Goal: Check status: Check status

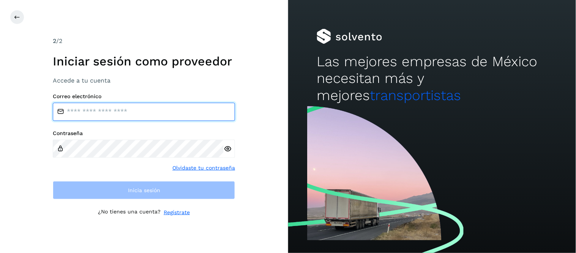
type input "**********"
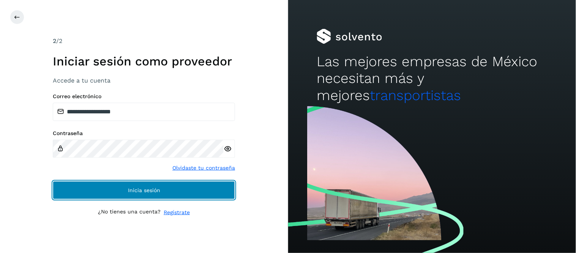
click at [162, 185] on button "Inicia sesión" at bounding box center [144, 190] width 182 height 18
click at [166, 186] on button "Inicia sesión" at bounding box center [144, 190] width 182 height 18
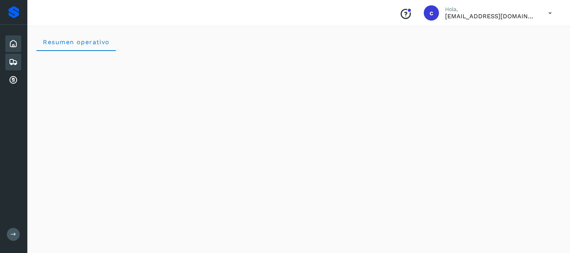
click at [14, 57] on icon at bounding box center [13, 61] width 9 height 9
click at [21, 45] on div "Inicio" at bounding box center [13, 43] width 16 height 17
click at [10, 229] on button at bounding box center [13, 234] width 13 height 13
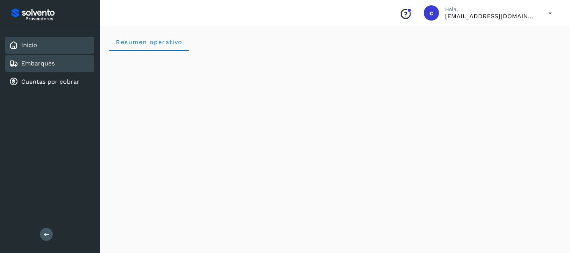
click at [55, 65] on div "Embarques" at bounding box center [49, 63] width 89 height 17
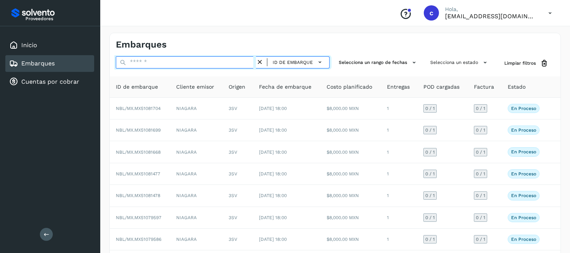
click at [188, 60] on input "text" at bounding box center [186, 62] width 140 height 12
paste input "**********"
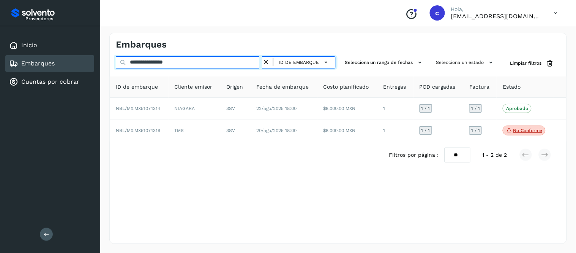
type input "**********"
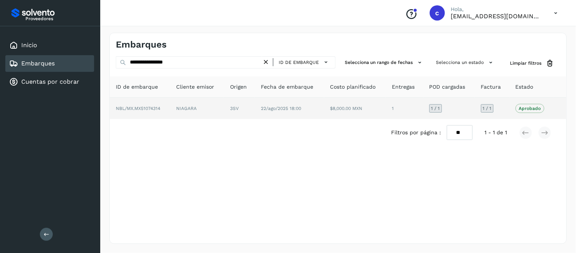
click at [222, 105] on td "NIAGARA" at bounding box center [198, 108] width 54 height 21
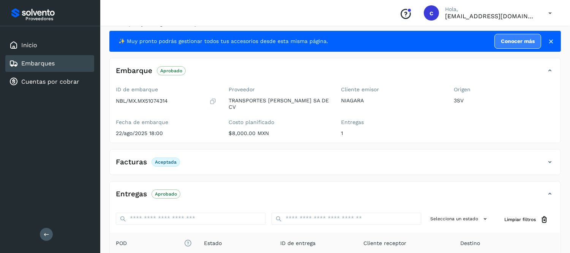
scroll to position [4, 0]
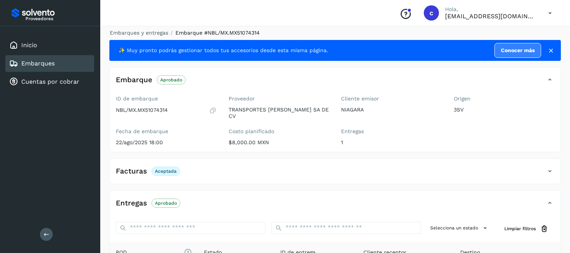
drag, startPoint x: 40, startPoint y: 60, endPoint x: 101, endPoint y: 52, distance: 62.0
click at [40, 60] on link "Embarques" at bounding box center [37, 63] width 33 height 7
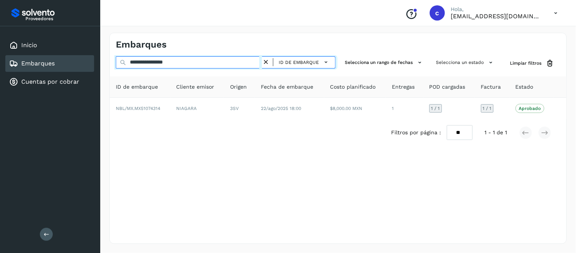
drag, startPoint x: 198, startPoint y: 60, endPoint x: 128, endPoint y: 60, distance: 70.7
click at [128, 60] on input "**********" at bounding box center [189, 62] width 146 height 12
paste input "**********"
type input "**********"
click at [255, 62] on input "**********" at bounding box center [189, 62] width 146 height 12
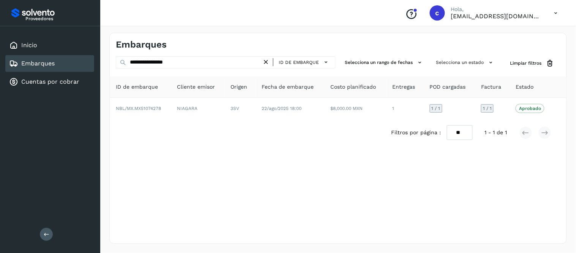
click at [268, 61] on icon at bounding box center [266, 62] width 8 height 8
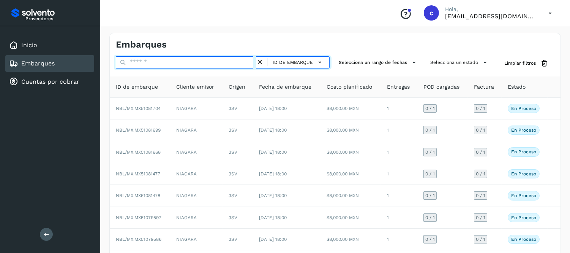
click at [237, 58] on input "text" at bounding box center [186, 62] width 140 height 12
paste input "**********"
type input "**********"
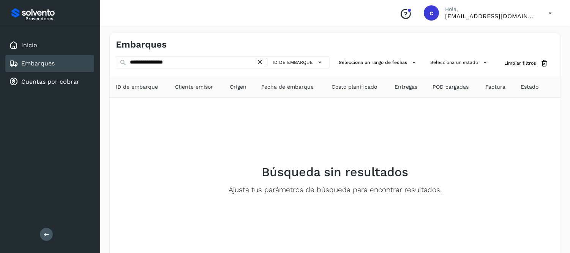
click at [264, 60] on icon at bounding box center [260, 62] width 8 height 8
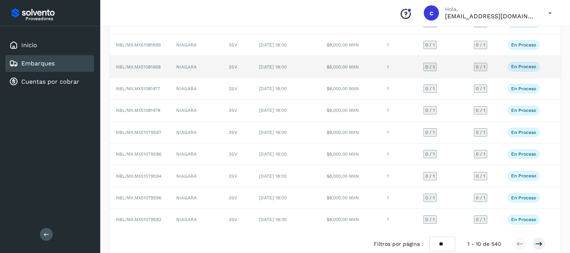
scroll to position [100, 0]
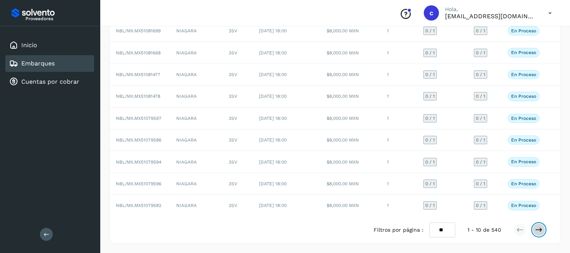
click at [538, 228] on icon at bounding box center [539, 230] width 8 height 8
click at [535, 227] on icon at bounding box center [539, 230] width 8 height 8
click at [534, 232] on button at bounding box center [539, 229] width 13 height 13
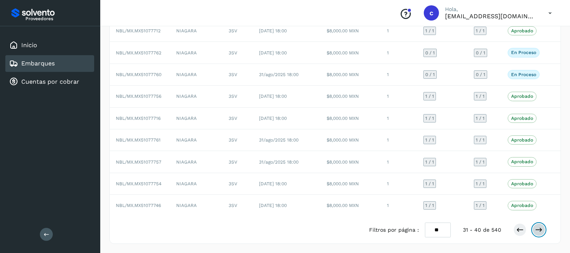
click at [544, 229] on button at bounding box center [539, 229] width 13 height 13
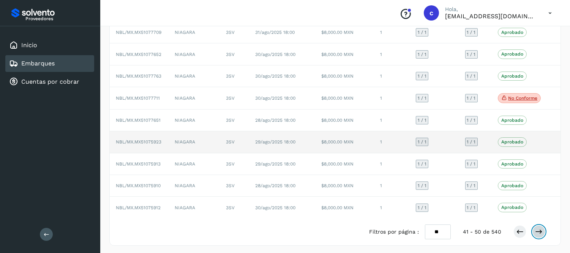
scroll to position [99, 0]
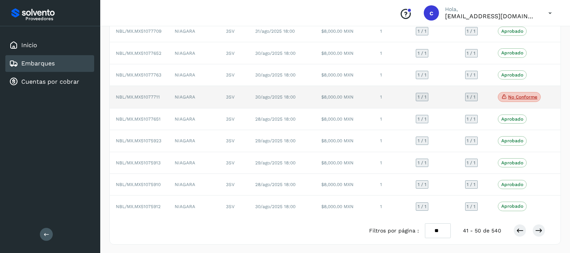
click at [311, 96] on td "30/ago/2025 18:00" at bounding box center [282, 97] width 66 height 22
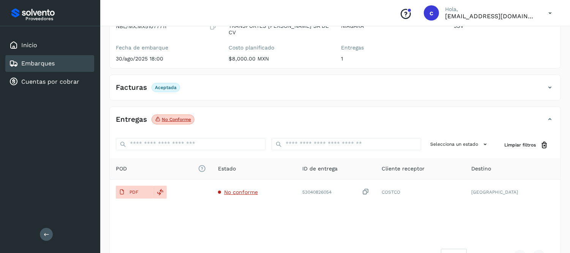
scroll to position [87, 0]
click at [153, 118] on span "No conforme" at bounding box center [173, 120] width 43 height 10
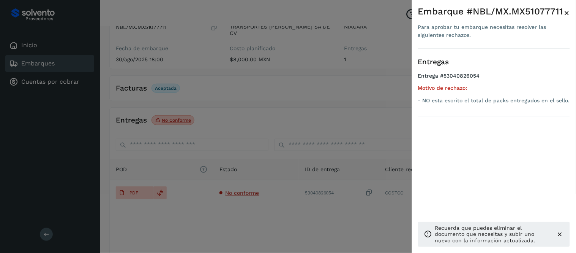
click at [570, 13] on span "×" at bounding box center [567, 13] width 6 height 11
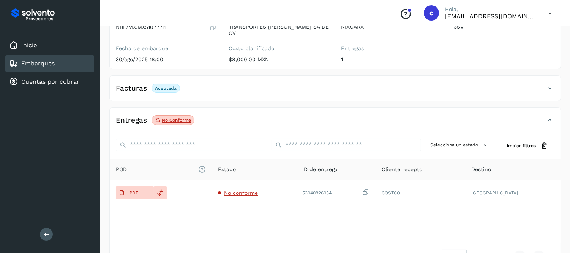
click at [187, 123] on span "No conforme" at bounding box center [173, 120] width 43 height 10
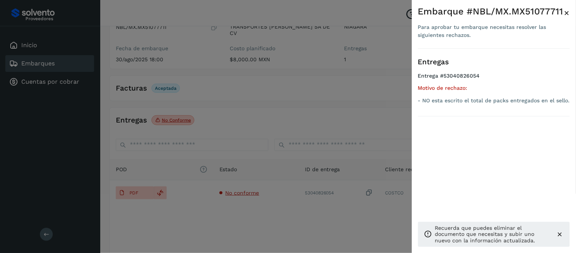
click at [565, 10] on span "×" at bounding box center [567, 13] width 6 height 11
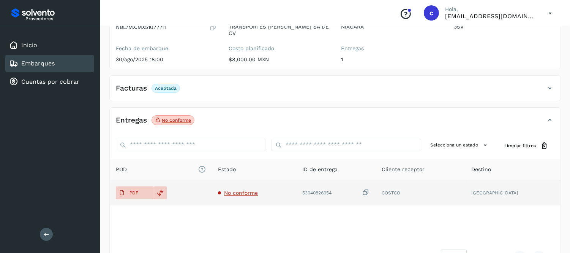
click at [351, 192] on div "53040826054" at bounding box center [335, 192] width 67 height 8
click at [370, 192] on icon at bounding box center [366, 192] width 8 height 8
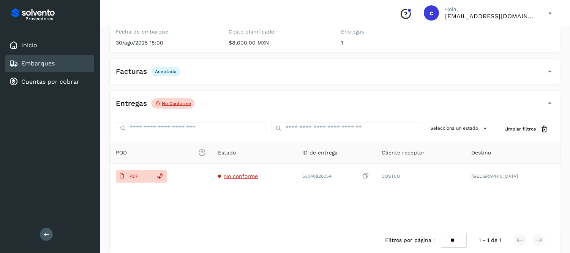
scroll to position [104, 0]
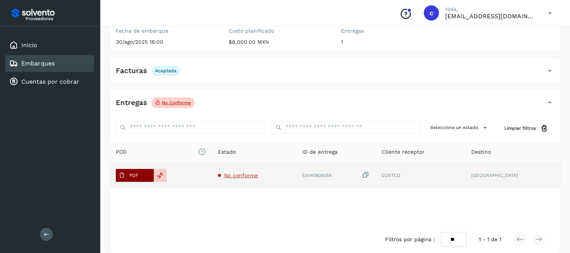
click at [131, 174] on p "PDF" at bounding box center [134, 174] width 9 height 5
click at [138, 177] on span "PDF" at bounding box center [128, 175] width 25 height 12
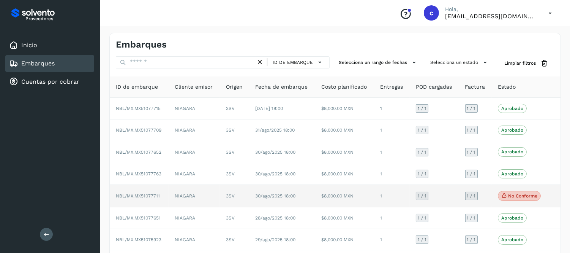
scroll to position [101, 0]
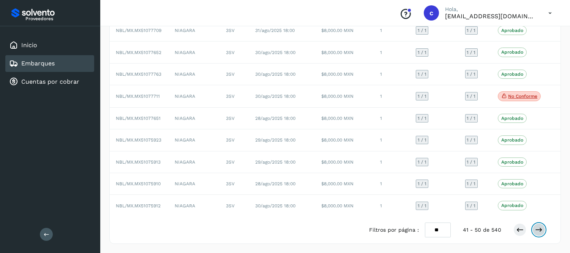
click at [544, 229] on button at bounding box center [539, 229] width 13 height 13
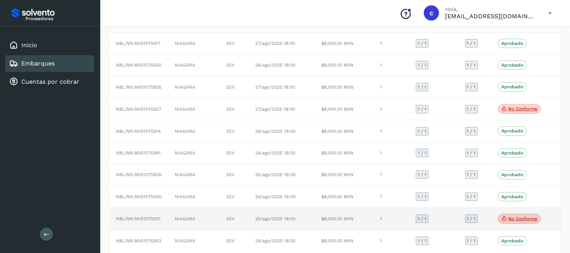
scroll to position [64, 0]
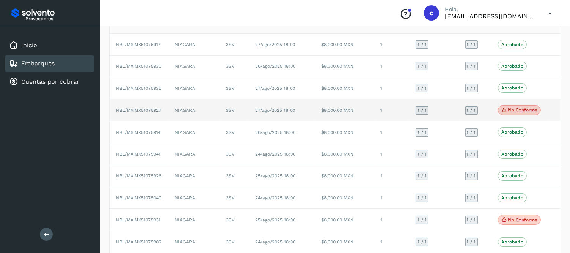
click at [338, 112] on td "$8,000.00 MXN" at bounding box center [344, 110] width 59 height 22
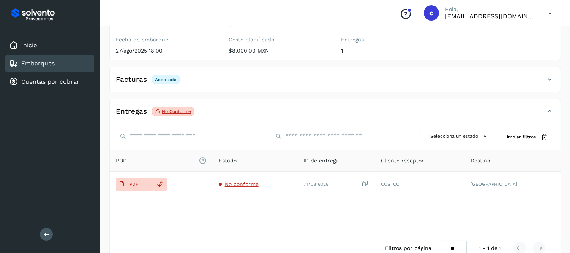
scroll to position [96, 0]
click at [180, 113] on p "No conforme" at bounding box center [176, 110] width 29 height 5
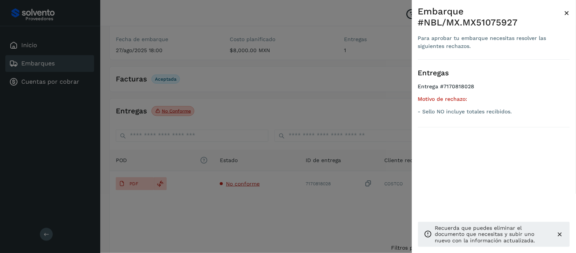
click at [570, 9] on span "×" at bounding box center [567, 13] width 6 height 11
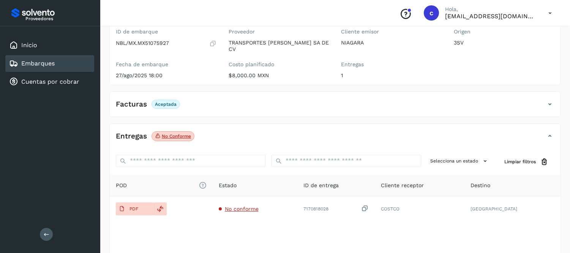
scroll to position [70, 0]
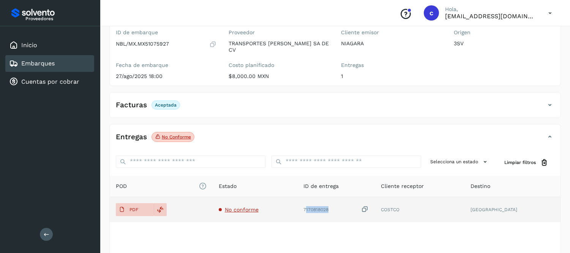
drag, startPoint x: 344, startPoint y: 208, endPoint x: 319, endPoint y: 205, distance: 24.8
click at [319, 205] on div "7170818028" at bounding box center [336, 209] width 65 height 8
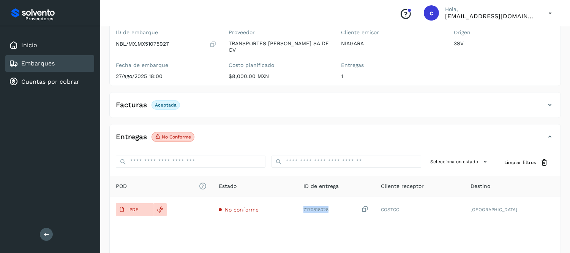
copy div "7170818028"
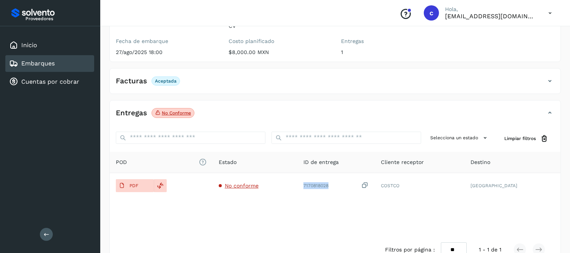
scroll to position [94, 0]
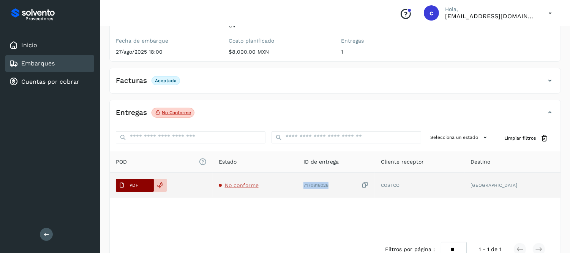
click at [128, 186] on span "PDF" at bounding box center [128, 185] width 25 height 12
click at [131, 184] on p "PDF" at bounding box center [134, 184] width 9 height 5
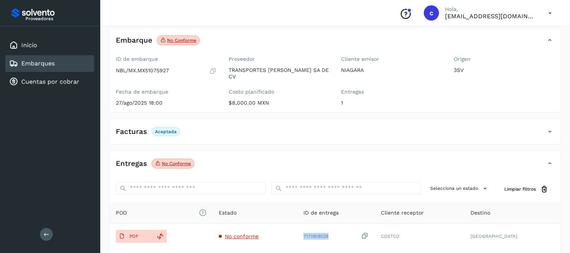
scroll to position [43, 0]
click at [311, 134] on div "Facturas Aceptada" at bounding box center [328, 131] width 436 height 13
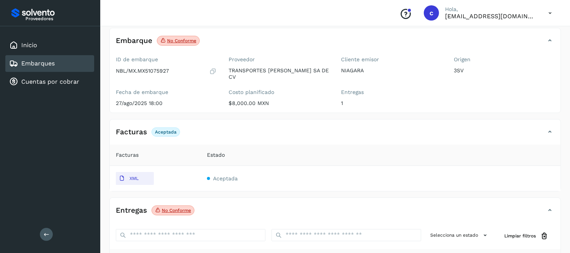
click at [311, 134] on div "Facturas Aceptada" at bounding box center [328, 131] width 436 height 13
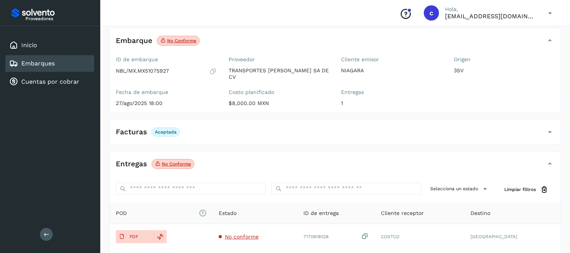
click at [58, 66] on div "Embarques" at bounding box center [49, 63] width 89 height 17
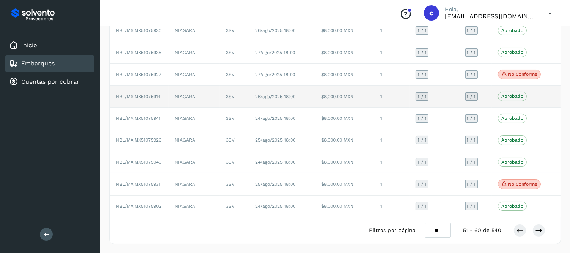
scroll to position [100, 0]
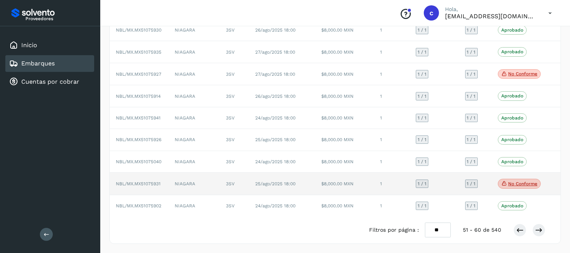
click at [328, 177] on td "$8,000.00 MXN" at bounding box center [344, 183] width 59 height 22
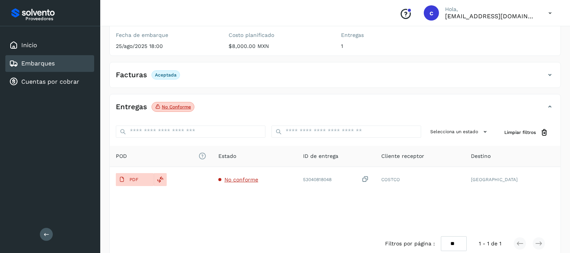
scroll to position [113, 0]
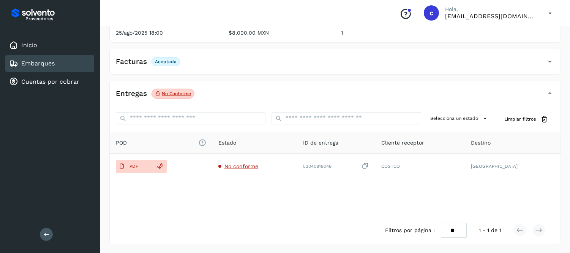
click at [185, 89] on span "No conforme" at bounding box center [173, 94] width 43 height 10
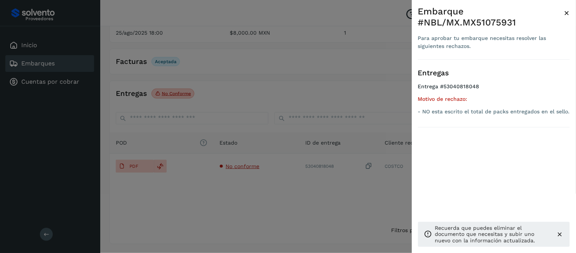
click at [568, 17] on span "×" at bounding box center [567, 13] width 6 height 11
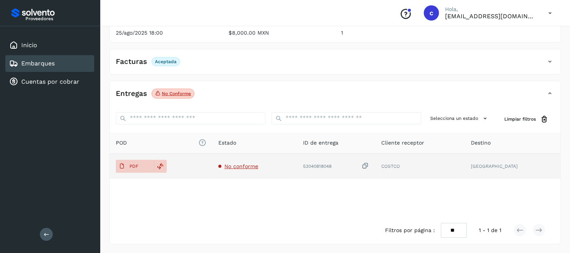
click at [338, 165] on div "53040818048" at bounding box center [336, 166] width 66 height 8
drag, startPoint x: 356, startPoint y: 167, endPoint x: 309, endPoint y: 168, distance: 46.7
click at [309, 168] on tr "PDF No conforme 53040818048 COSTCO MONTERREY" at bounding box center [335, 165] width 451 height 25
copy tr "53040818048"
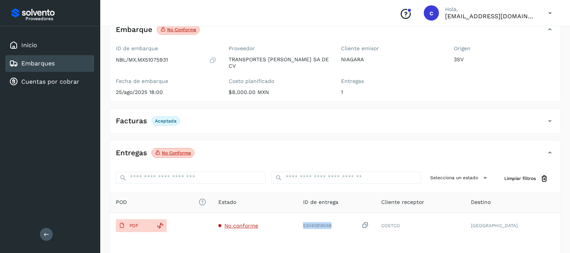
scroll to position [54, 0]
click at [51, 59] on div "Embarques" at bounding box center [32, 63] width 46 height 9
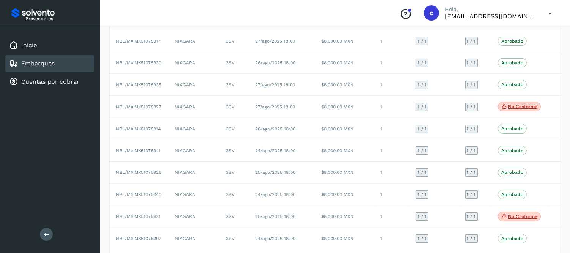
scroll to position [101, 0]
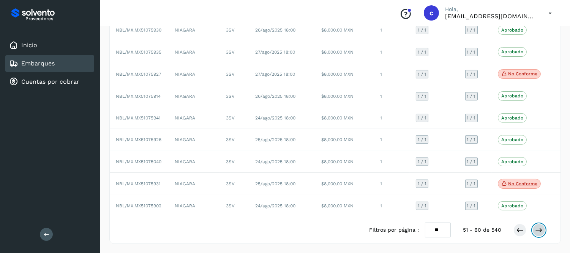
click at [543, 232] on button at bounding box center [539, 229] width 13 height 13
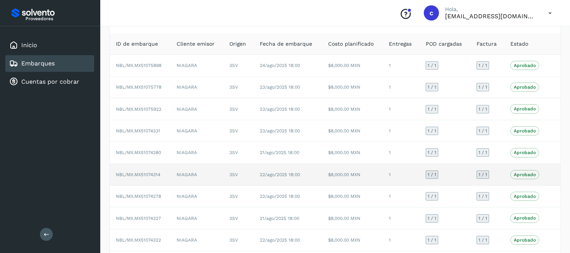
scroll to position [100, 0]
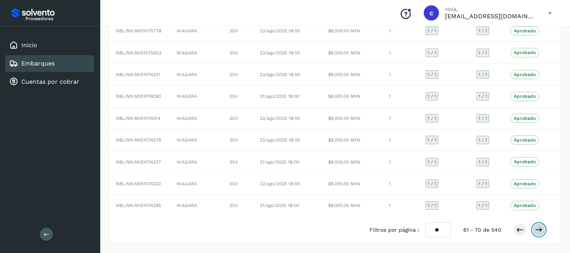
click at [540, 229] on icon at bounding box center [539, 230] width 8 height 8
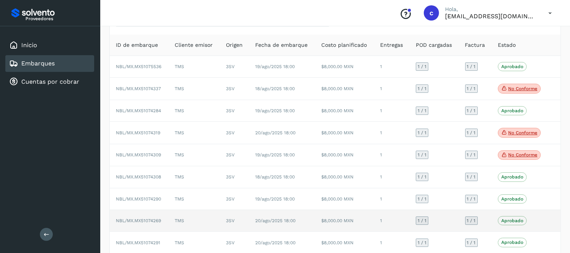
scroll to position [40, 0]
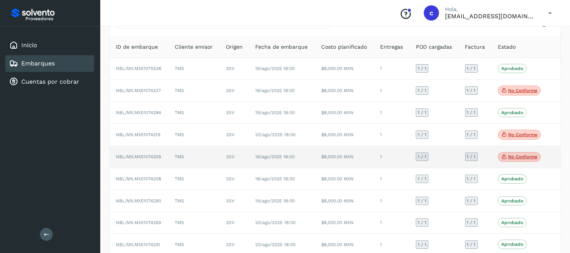
click at [343, 153] on td "$8,000.00 MXN" at bounding box center [344, 157] width 59 height 22
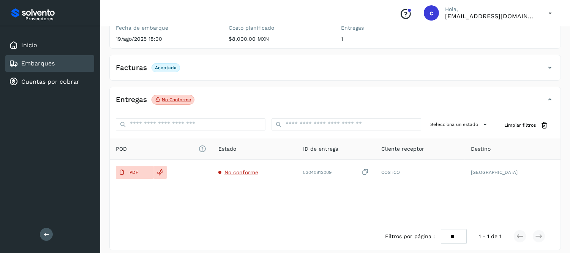
scroll to position [113, 0]
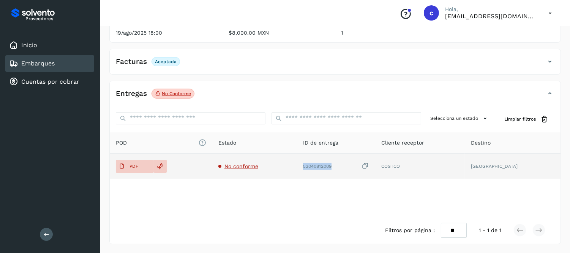
drag, startPoint x: 323, startPoint y: 166, endPoint x: 307, endPoint y: 166, distance: 16.3
click at [307, 166] on tr "PDF No conforme 53040812009 COSTCO MONTERREY" at bounding box center [335, 165] width 451 height 25
copy tr "53040812009"
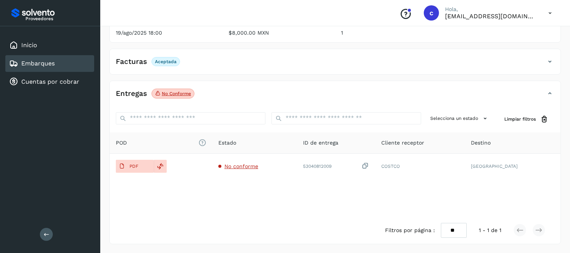
click at [177, 95] on p "No conforme" at bounding box center [176, 93] width 29 height 5
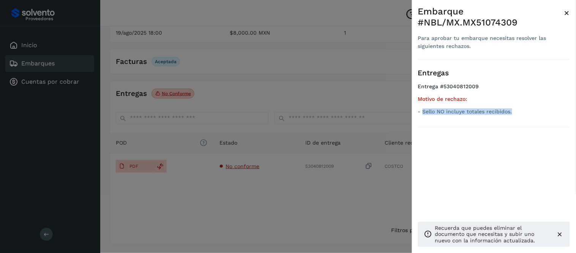
drag, startPoint x: 515, startPoint y: 109, endPoint x: 422, endPoint y: 118, distance: 93.5
click at [422, 118] on div "Entregas Entrega #53040812009 Motivo de rechazo: - Sello NO incluye totales rec…" at bounding box center [494, 94] width 152 height 68
copy p "Sello NO incluye totales recibidos."
click at [332, 51] on div at bounding box center [288, 126] width 576 height 253
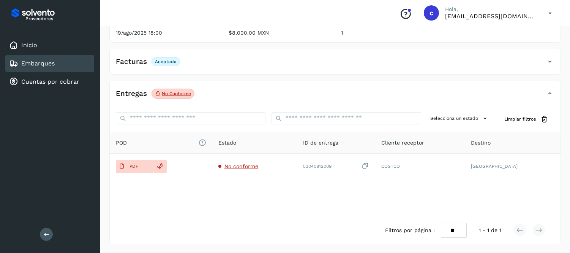
click at [51, 64] on link "Embarques" at bounding box center [37, 63] width 33 height 7
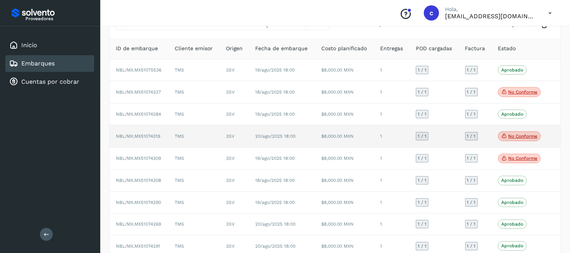
scroll to position [40, 0]
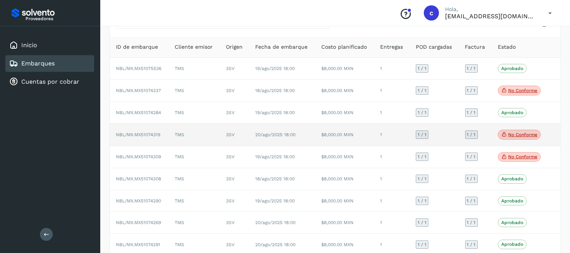
click at [330, 135] on td "$8,000.00 MXN" at bounding box center [344, 134] width 59 height 22
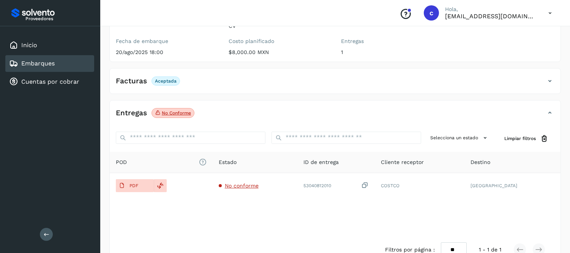
scroll to position [113, 0]
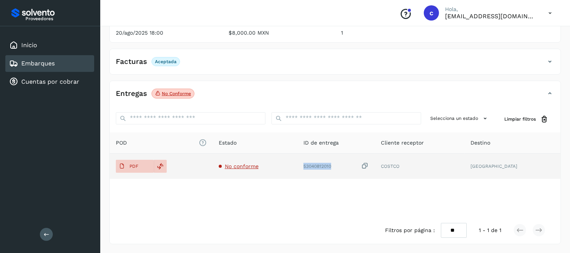
drag, startPoint x: 358, startPoint y: 163, endPoint x: 310, endPoint y: 165, distance: 47.5
click at [310, 165] on tr "PDF No conforme 53040812010 COSTCO MONTERREY" at bounding box center [335, 165] width 451 height 25
copy tr "53040812010"
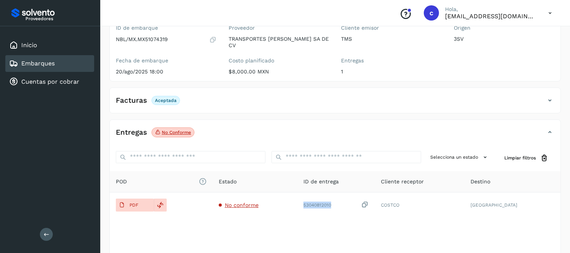
scroll to position [75, 0]
click at [175, 134] on p "No conforme" at bounding box center [176, 131] width 29 height 5
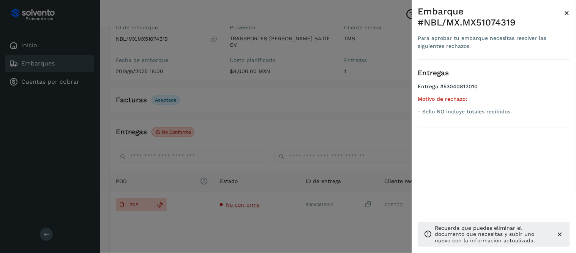
click at [349, 96] on div at bounding box center [288, 126] width 576 height 253
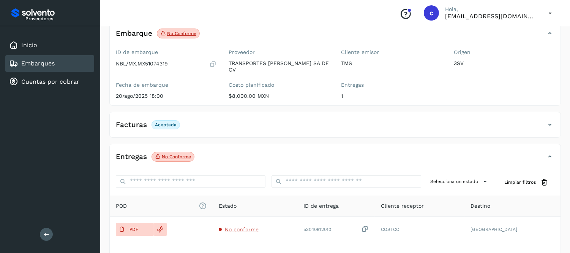
scroll to position [0, 0]
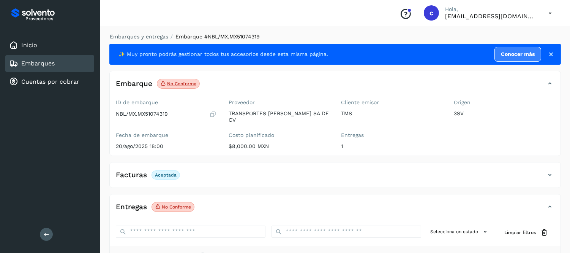
click at [49, 60] on link "Embarques" at bounding box center [37, 63] width 33 height 7
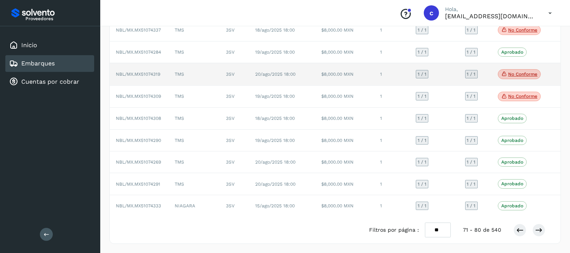
scroll to position [102, 0]
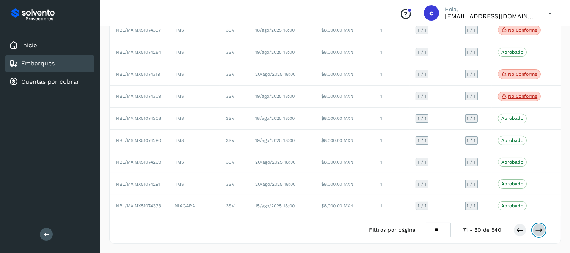
click at [536, 233] on icon at bounding box center [539, 230] width 8 height 8
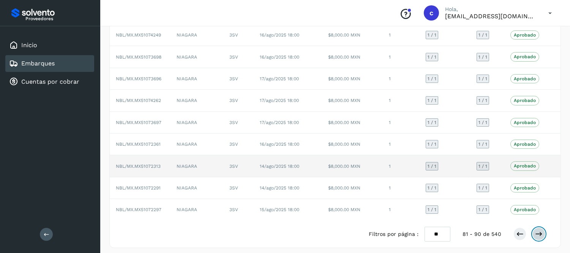
scroll to position [100, 0]
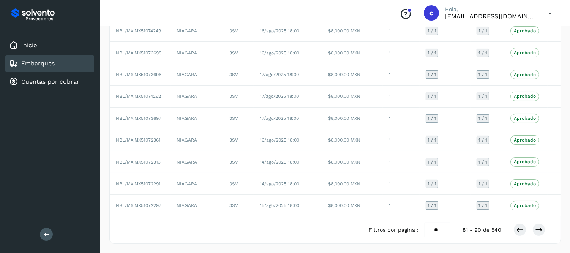
click at [545, 226] on div at bounding box center [530, 229] width 32 height 13
click at [539, 229] on icon at bounding box center [539, 230] width 8 height 8
click at [542, 231] on icon at bounding box center [539, 230] width 8 height 8
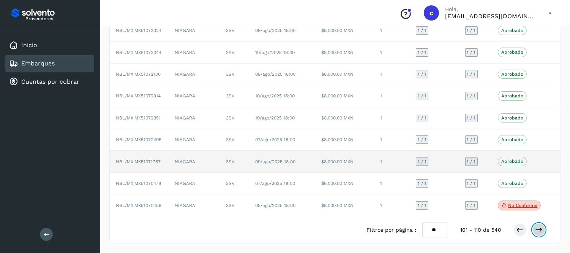
scroll to position [101, 0]
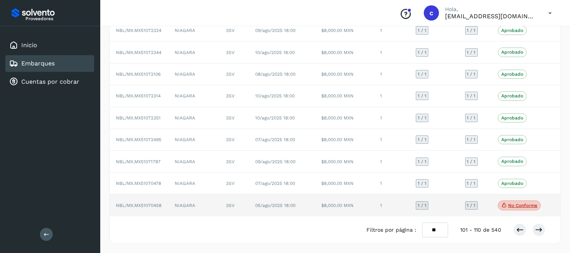
click at [354, 198] on td "$8,000.00 MXN" at bounding box center [344, 205] width 59 height 22
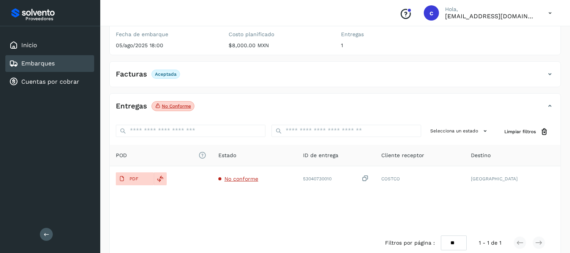
scroll to position [113, 0]
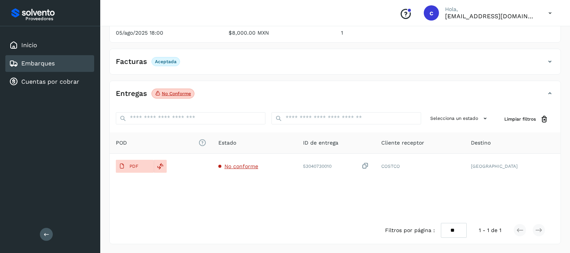
click at [175, 93] on p "No conforme" at bounding box center [176, 93] width 29 height 5
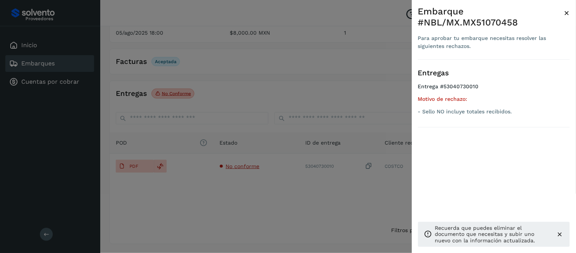
click at [569, 9] on span "×" at bounding box center [567, 13] width 6 height 11
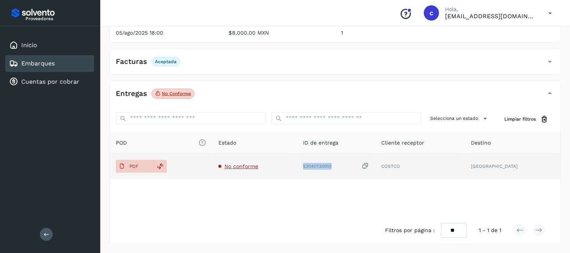
drag, startPoint x: 345, startPoint y: 165, endPoint x: 314, endPoint y: 166, distance: 31.2
click at [314, 166] on td "53040730010" at bounding box center [336, 165] width 79 height 25
copy div "53040730010"
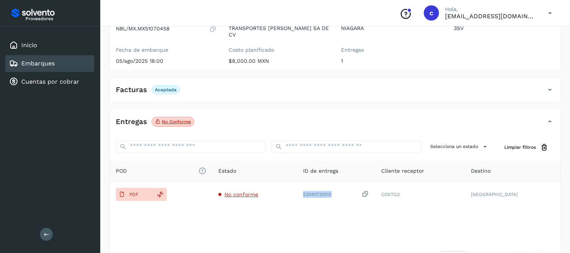
scroll to position [86, 0]
click at [58, 58] on div "Embarques" at bounding box center [49, 63] width 89 height 17
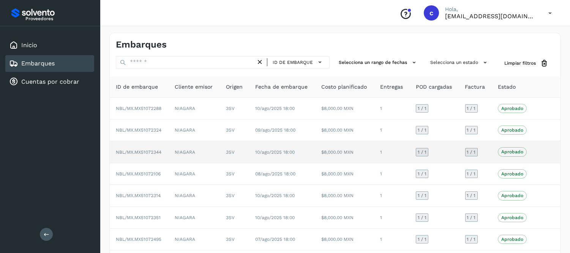
scroll to position [101, 0]
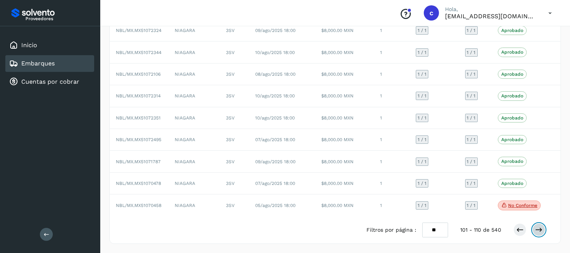
click at [540, 228] on icon at bounding box center [539, 230] width 8 height 8
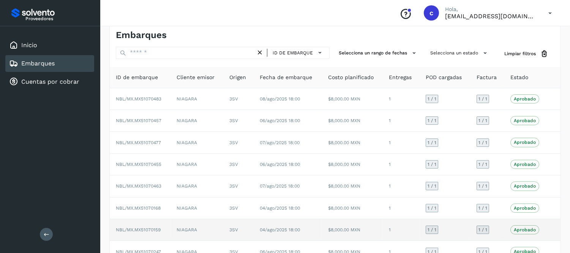
scroll to position [100, 0]
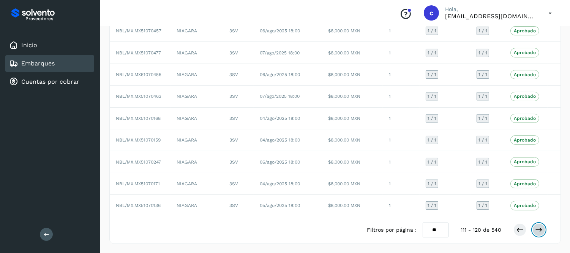
click at [542, 229] on icon at bounding box center [539, 230] width 8 height 8
click at [538, 234] on button at bounding box center [539, 229] width 13 height 13
click at [537, 227] on icon at bounding box center [539, 230] width 8 height 8
click at [540, 230] on icon at bounding box center [539, 230] width 8 height 8
click at [540, 232] on icon at bounding box center [539, 230] width 8 height 8
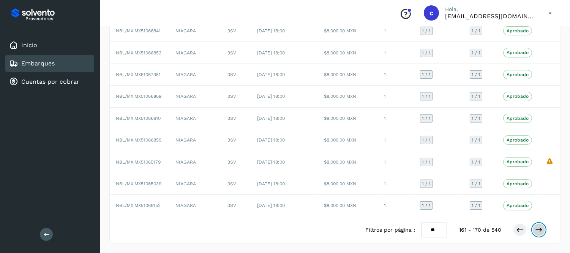
click at [538, 225] on button at bounding box center [539, 229] width 13 height 13
click at [538, 227] on icon at bounding box center [539, 230] width 8 height 8
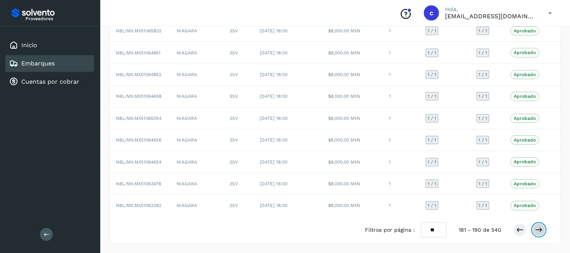
click at [544, 229] on button at bounding box center [539, 229] width 13 height 13
click at [537, 224] on button at bounding box center [539, 229] width 13 height 13
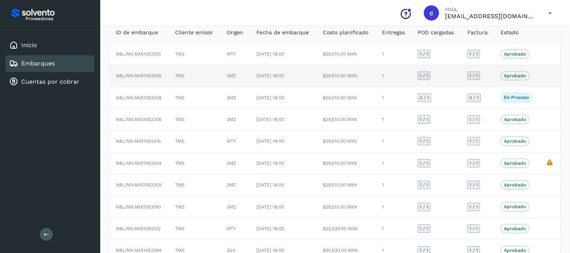
scroll to position [0, 0]
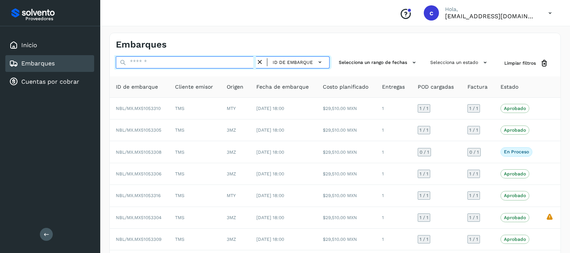
click at [174, 58] on input "text" at bounding box center [186, 62] width 140 height 12
paste input "**********"
type input "**********"
